Goal: Transaction & Acquisition: Purchase product/service

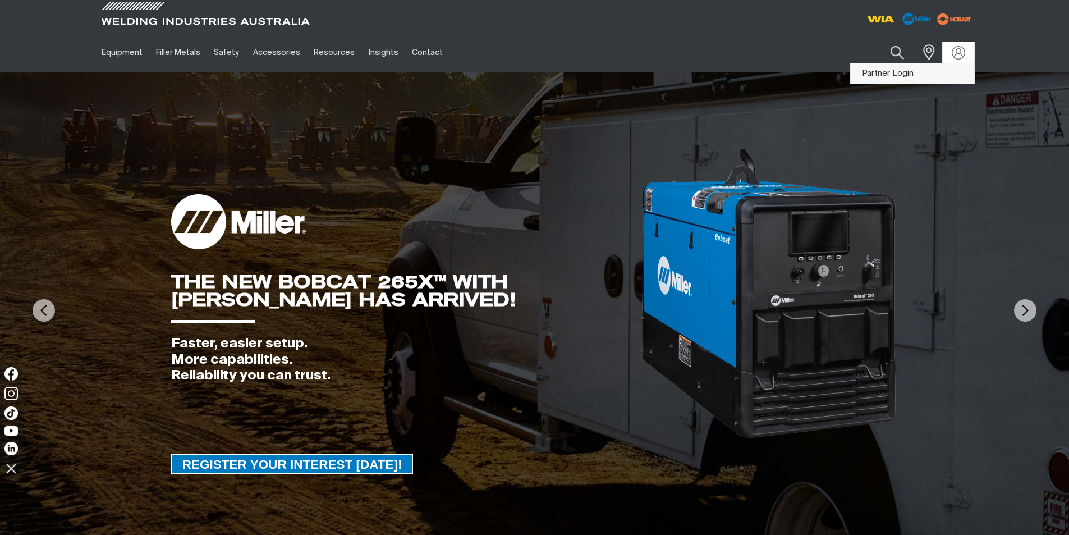
click at [900, 72] on link "Partner Login" at bounding box center [912, 73] width 123 height 21
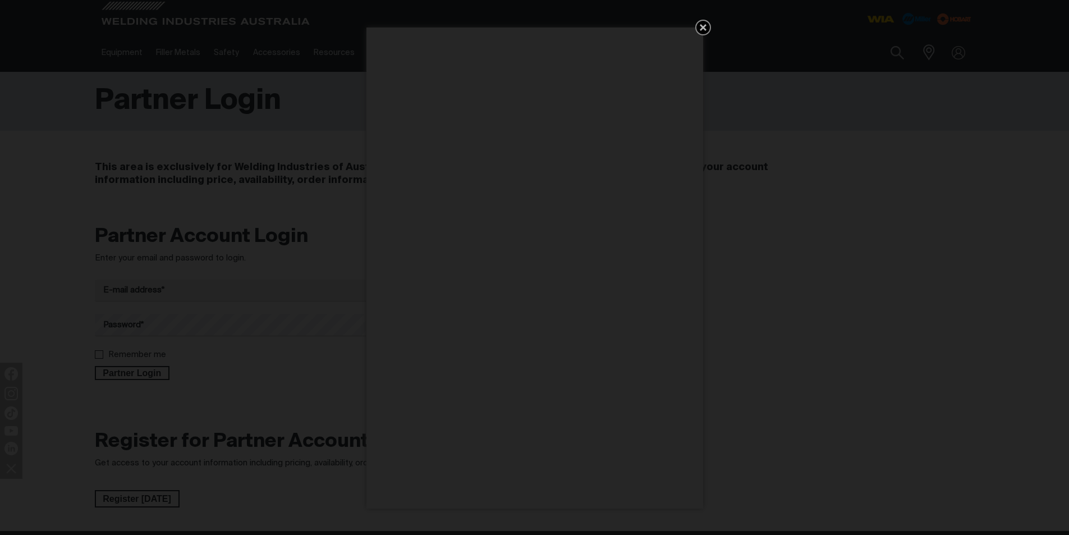
click at [704, 27] on icon "Get 5 WIA Welding Guides Free!" at bounding box center [703, 27] width 7 height 7
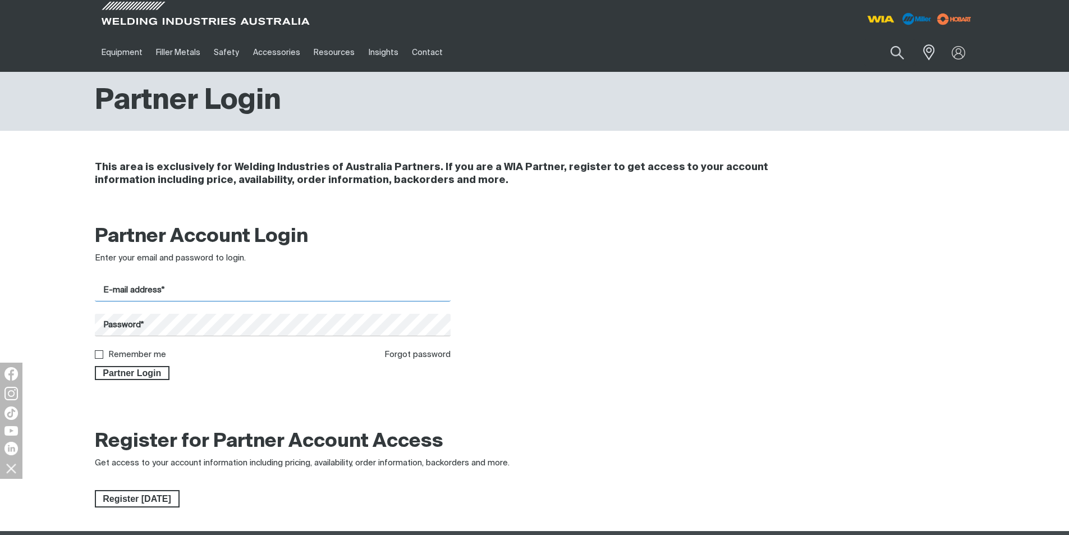
click at [138, 286] on input "E-mail address*" at bounding box center [273, 290] width 356 height 22
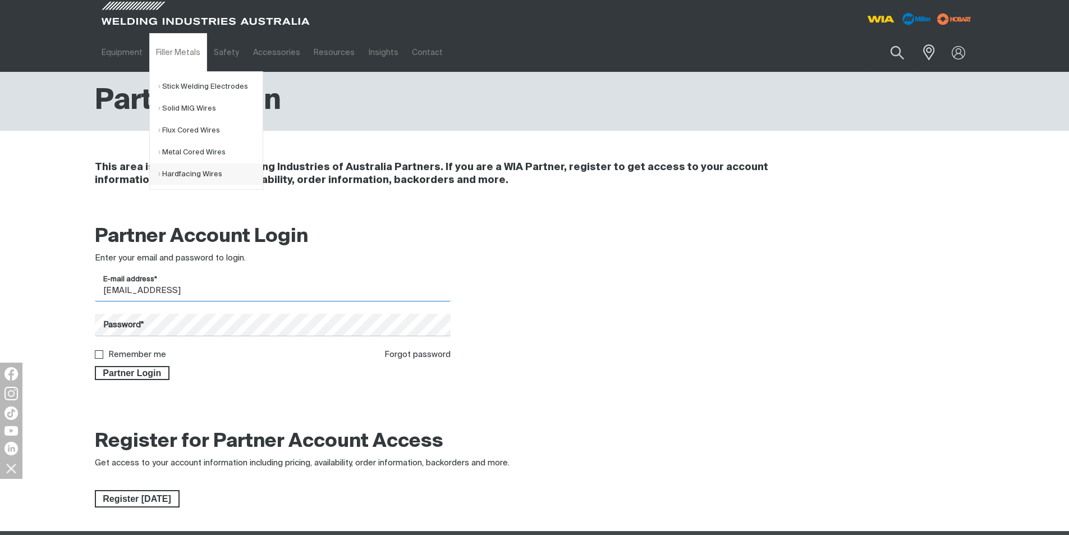
type input "[EMAIL_ADDRESS][DOMAIN_NAME]"
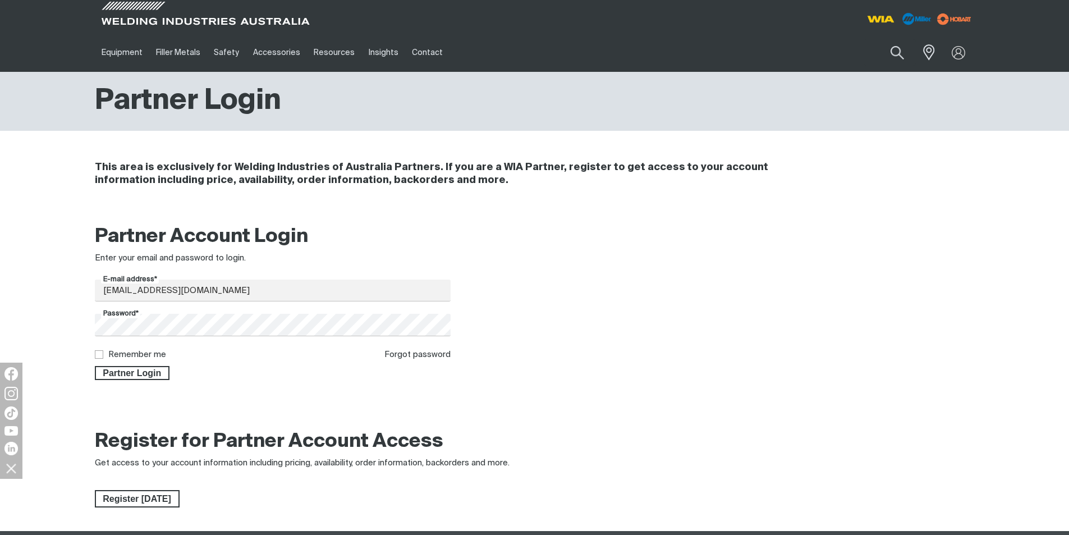
click at [98, 355] on input "Remember me" at bounding box center [98, 353] width 7 height 7
checkbox input "true"
click at [126, 376] on span "Partner Login" at bounding box center [132, 373] width 73 height 15
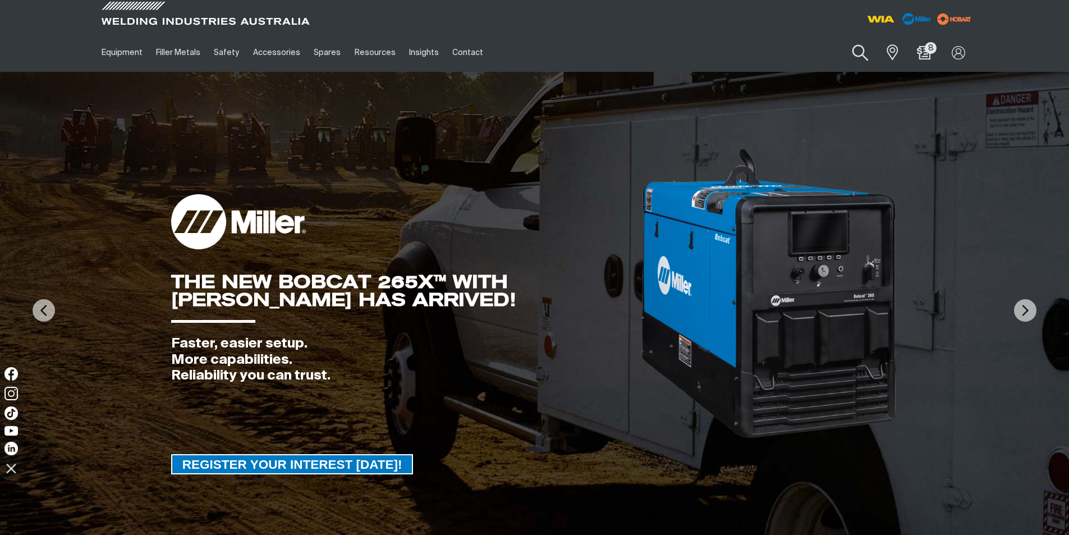
click at [868, 53] on button "Search products" at bounding box center [860, 53] width 45 height 32
click at [767, 53] on input "Search" at bounding box center [792, 52] width 173 height 25
paste input "BENST-3818B"
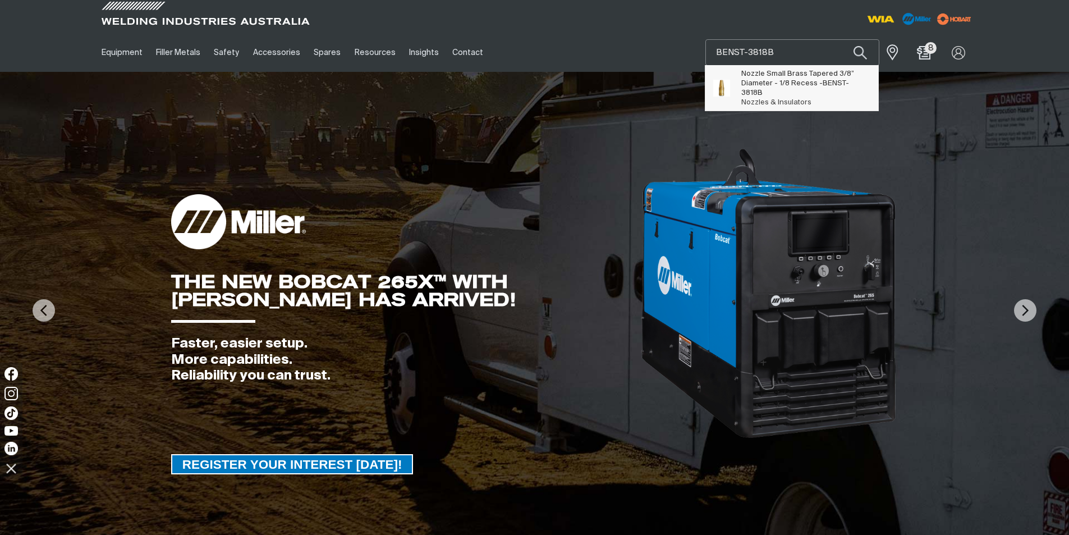
type input "BENST-3818B"
click at [750, 88] on span "Nozzle Small Brass Tapered 3/8” Diameter - 1/8 Recess - BENST-3818B Nozzles & I…" at bounding box center [805, 88] width 129 height 38
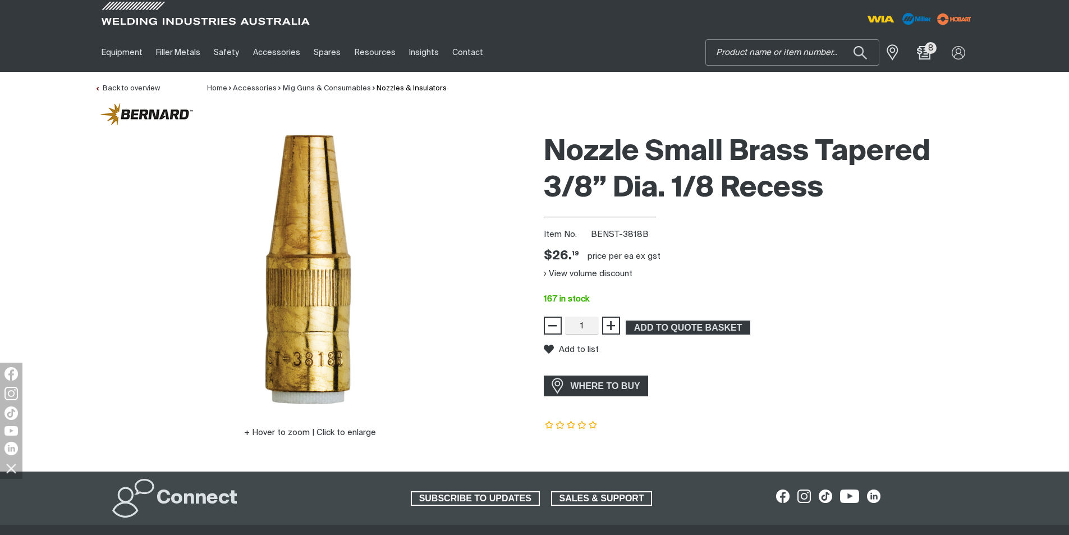
click at [760, 53] on input "Search" at bounding box center [792, 52] width 173 height 25
type input "PS-1T"
